Goal: Transaction & Acquisition: Purchase product/service

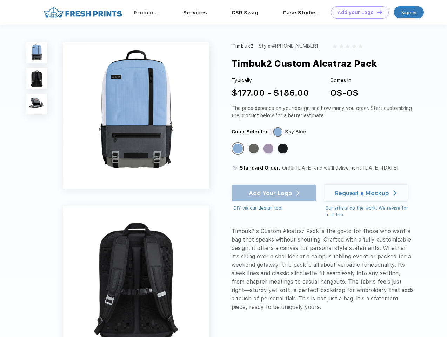
click at [357, 12] on link "Add your Logo Design Tool" at bounding box center [360, 12] width 58 height 12
click at [0, 0] on div "Design Tool" at bounding box center [0, 0] width 0 height 0
click at [377, 12] on link "Add your Logo Design Tool" at bounding box center [360, 12] width 58 height 12
click at [37, 53] on img at bounding box center [36, 52] width 21 height 21
click at [37, 79] on img at bounding box center [36, 78] width 21 height 21
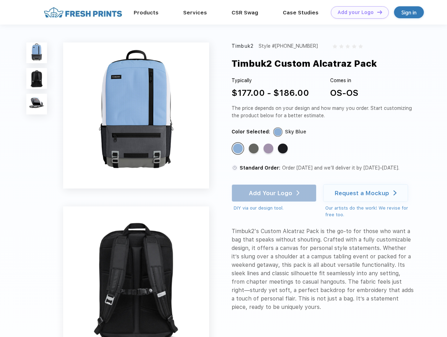
click at [37, 104] on img at bounding box center [36, 104] width 21 height 21
click at [239, 149] on div "Standard Color" at bounding box center [238, 149] width 10 height 10
click at [255, 149] on div "Standard Color" at bounding box center [254, 149] width 10 height 10
click at [269, 149] on div "Standard Color" at bounding box center [269, 149] width 10 height 10
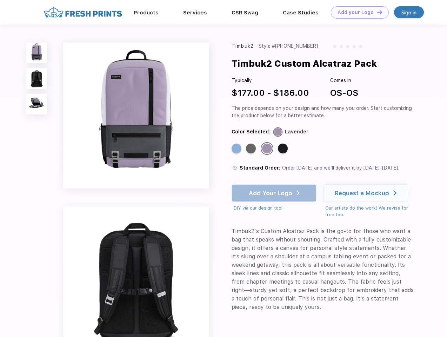
click at [284, 149] on div "Standard Color" at bounding box center [283, 149] width 10 height 10
